Goal: Task Accomplishment & Management: Complete application form

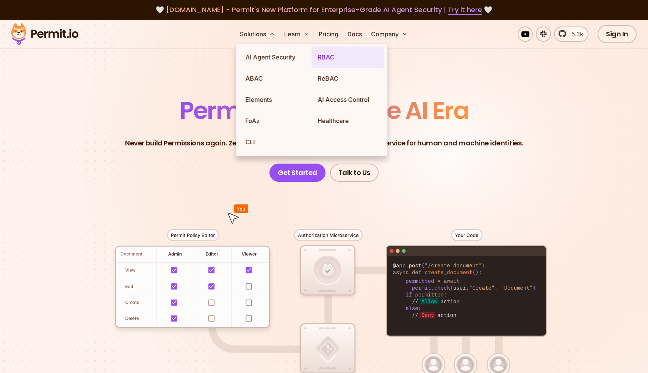
click at [324, 58] on link "RBAC" at bounding box center [348, 57] width 72 height 21
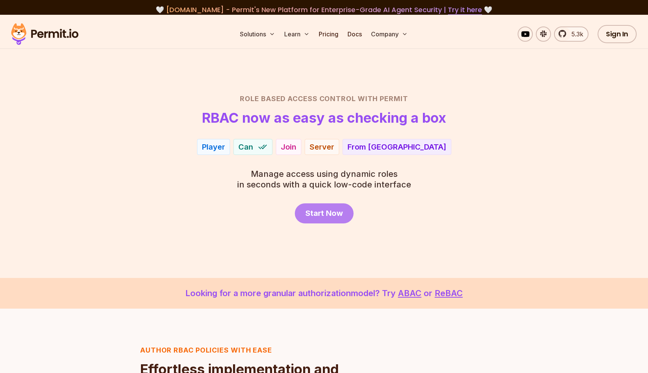
click at [332, 210] on span "Start Now" at bounding box center [324, 213] width 38 height 11
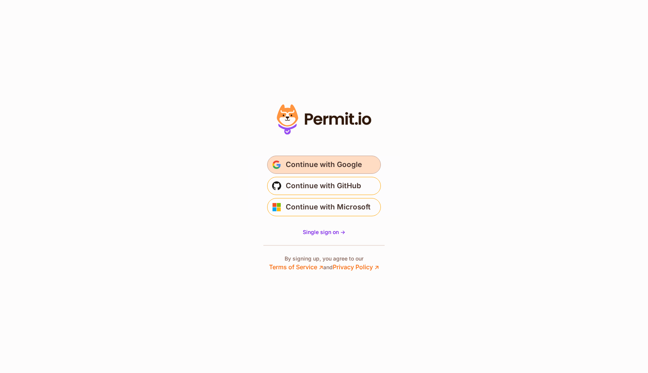
click at [314, 170] on span "Continue with Google" at bounding box center [324, 165] width 76 height 12
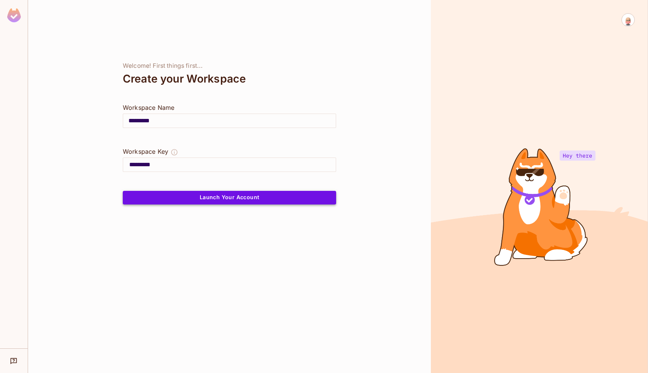
click at [221, 197] on button "Launch Your Account" at bounding box center [229, 198] width 213 height 14
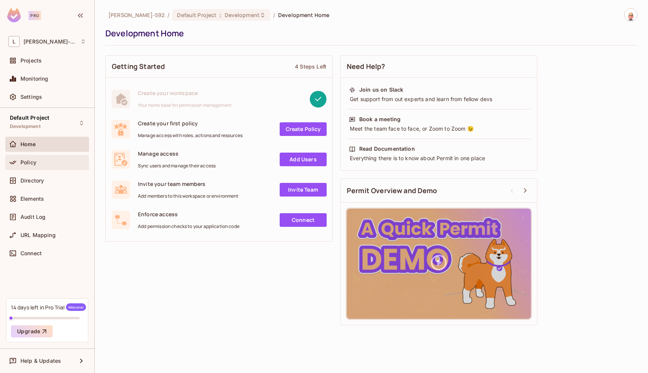
click at [29, 160] on span "Policy" at bounding box center [28, 163] width 16 height 6
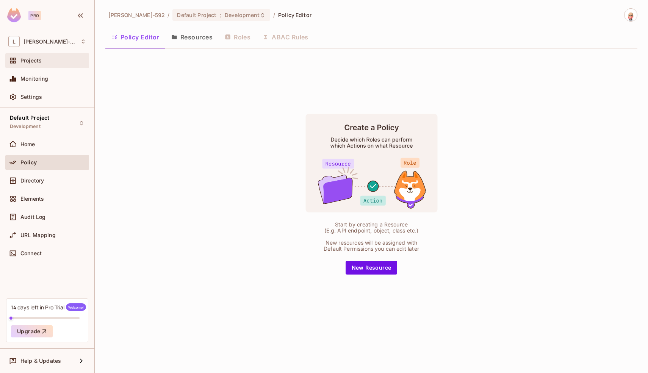
click at [30, 59] on span "Projects" at bounding box center [30, 61] width 21 height 6
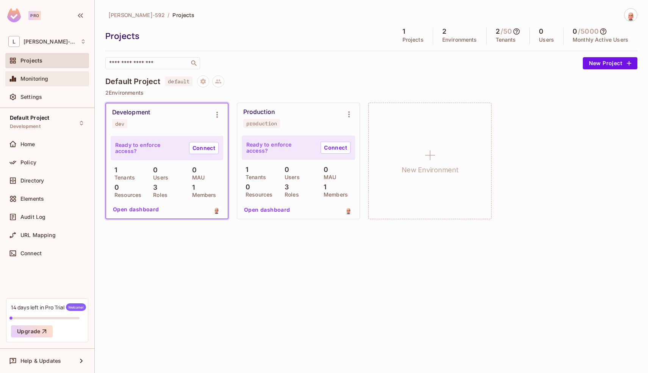
click at [41, 80] on span "Monitoring" at bounding box center [34, 79] width 28 height 6
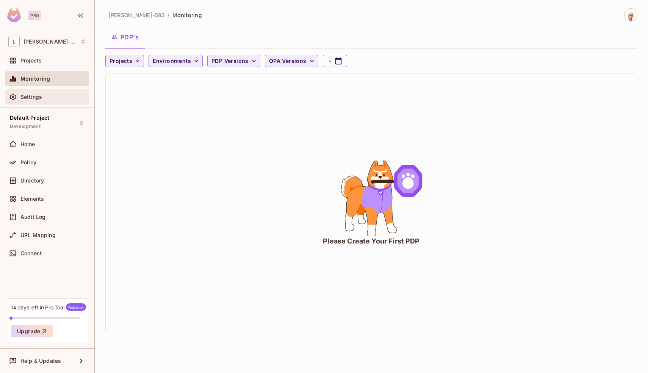
click at [30, 94] on span "Settings" at bounding box center [31, 97] width 22 height 6
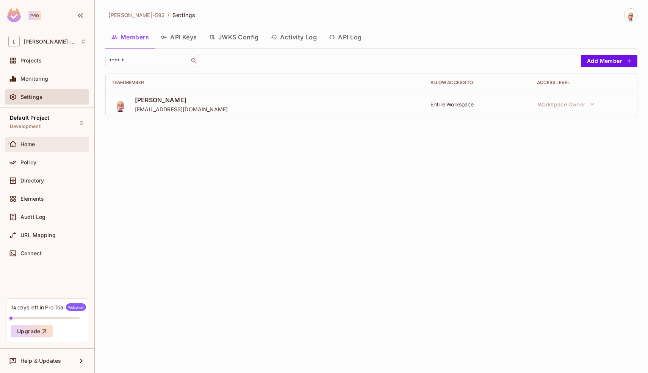
click at [40, 144] on div "Home" at bounding box center [53, 144] width 66 height 6
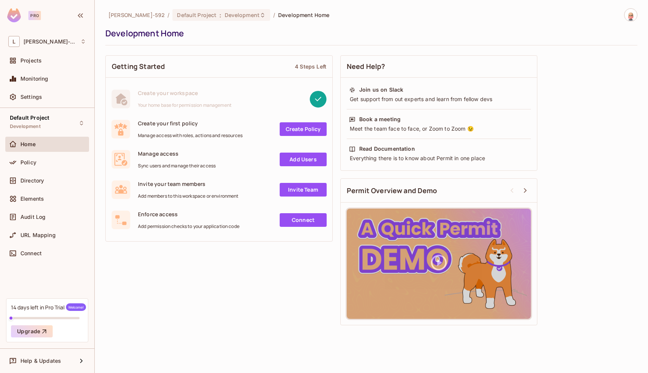
click at [294, 130] on link "Create Policy" at bounding box center [303, 129] width 47 height 14
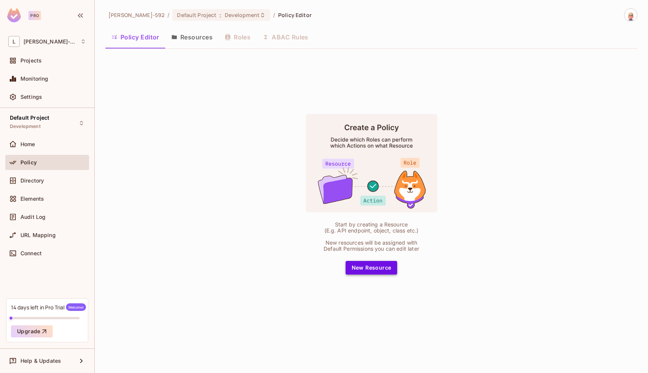
click at [366, 271] on button "New Resource" at bounding box center [372, 268] width 52 height 14
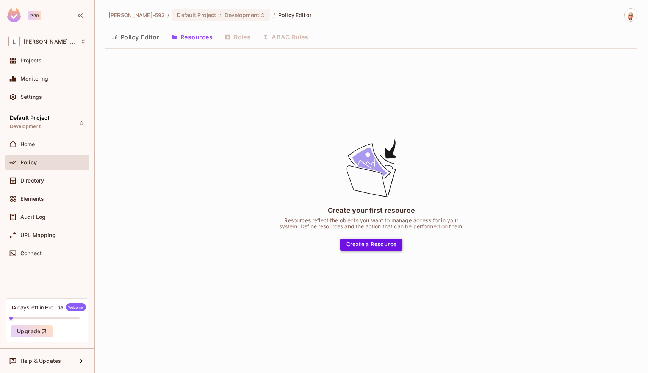
click at [357, 245] on button "Create a Resource" at bounding box center [371, 245] width 63 height 12
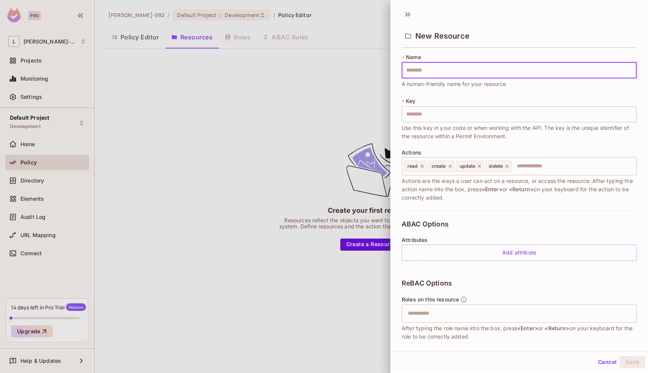
click at [323, 105] on div at bounding box center [324, 186] width 648 height 373
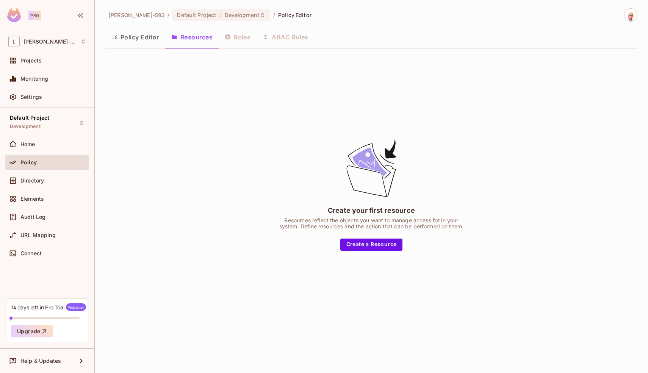
click at [239, 39] on div "Policy Editor Resources Roles ABAC Rules" at bounding box center [371, 37] width 532 height 19
click at [43, 182] on span "Directory" at bounding box center [31, 181] width 23 height 6
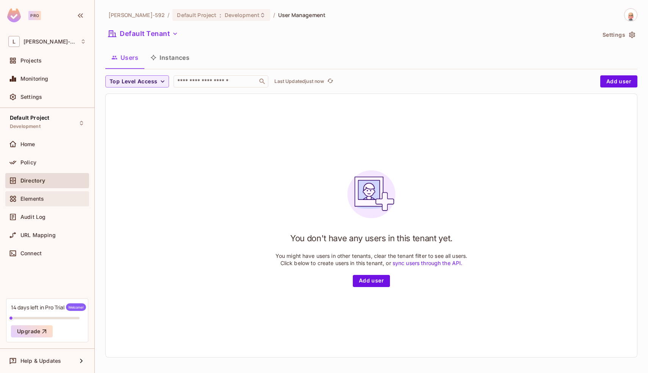
click at [42, 197] on span "Elements" at bounding box center [31, 199] width 23 height 6
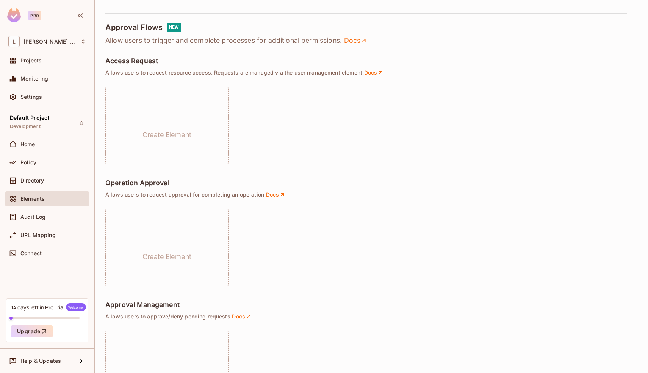
scroll to position [471, 0]
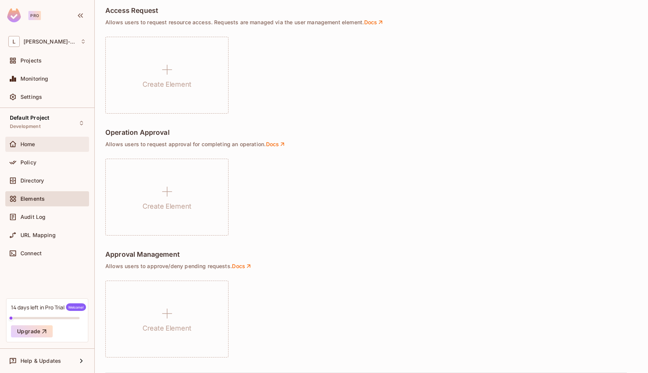
click at [45, 143] on div "Home" at bounding box center [53, 144] width 66 height 6
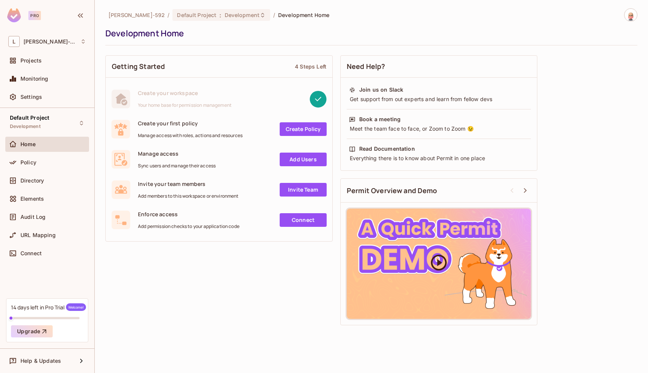
click at [442, 264] on icon at bounding box center [438, 262] width 19 height 19
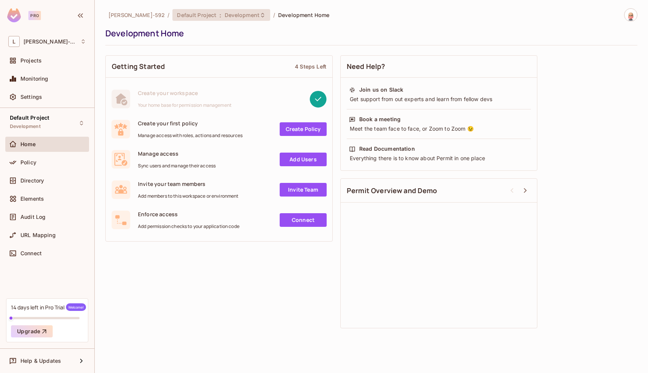
click at [260, 16] on icon at bounding box center [263, 15] width 6 height 6
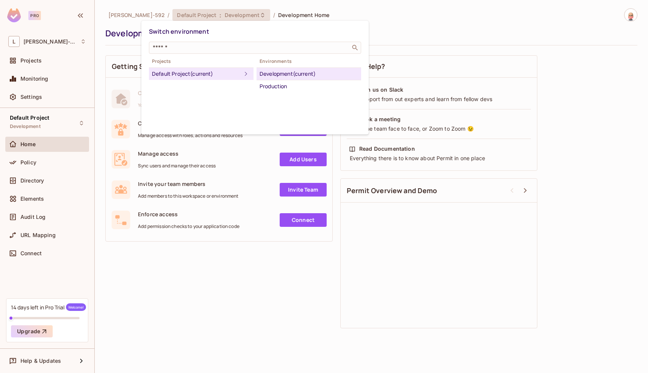
click at [420, 25] on div at bounding box center [324, 186] width 648 height 373
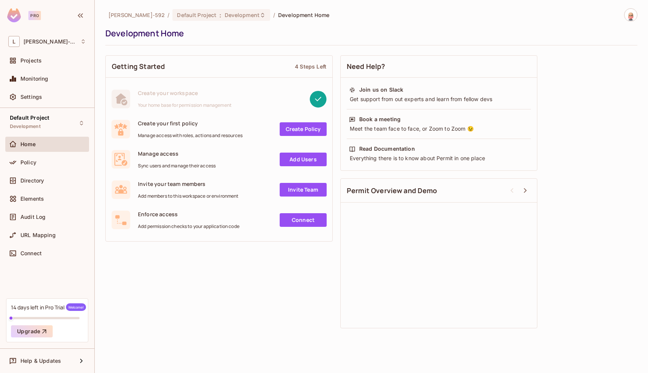
click at [250, 295] on div "Getting Started 4 Steps Left Create your workspace Your home base for permissio…" at bounding box center [371, 192] width 532 height 281
